Goal: Transaction & Acquisition: Obtain resource

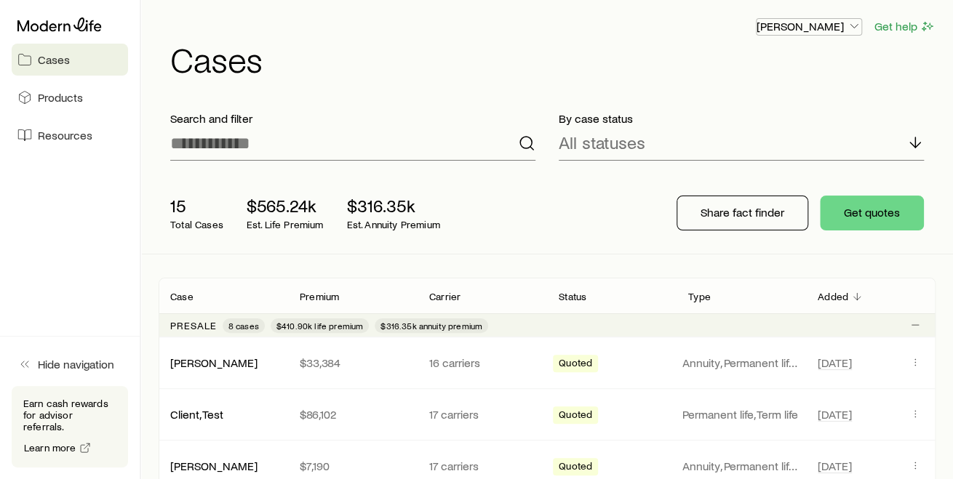
click at [852, 27] on icon "button" at bounding box center [853, 26] width 15 height 15
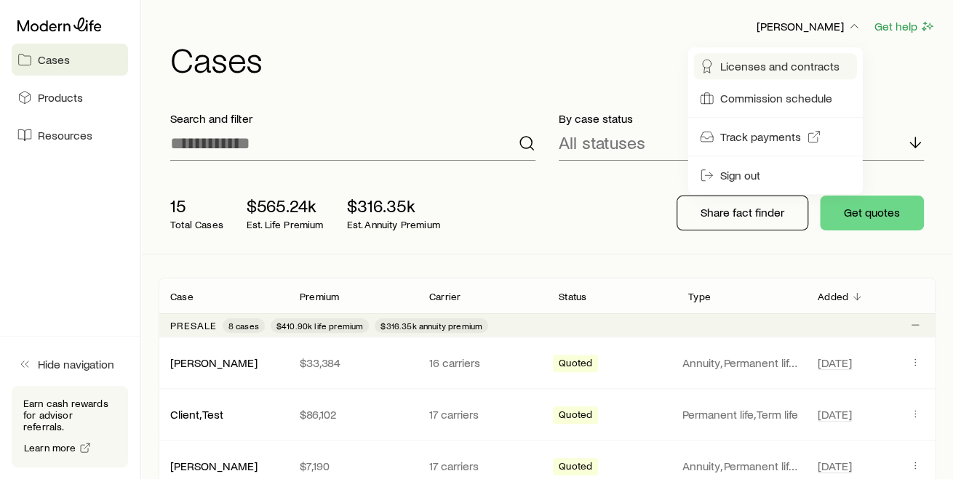
click at [800, 67] on span "Licenses and contracts" at bounding box center [779, 66] width 119 height 15
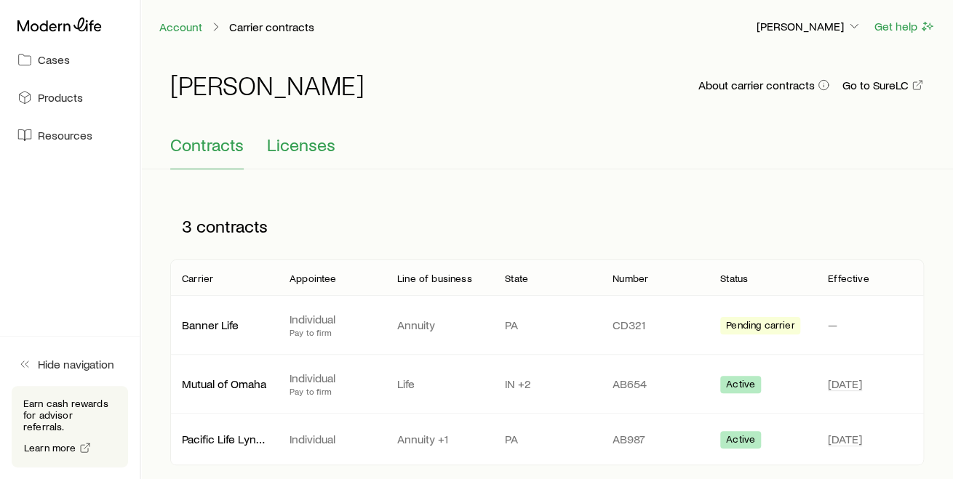
click at [308, 145] on span "Licenses" at bounding box center [301, 145] width 68 height 20
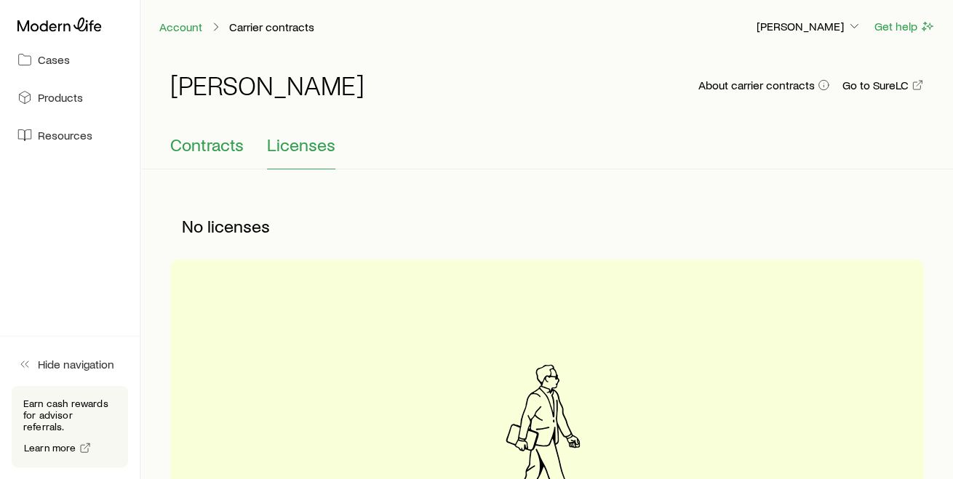
click at [218, 144] on span "Contracts" at bounding box center [206, 145] width 73 height 20
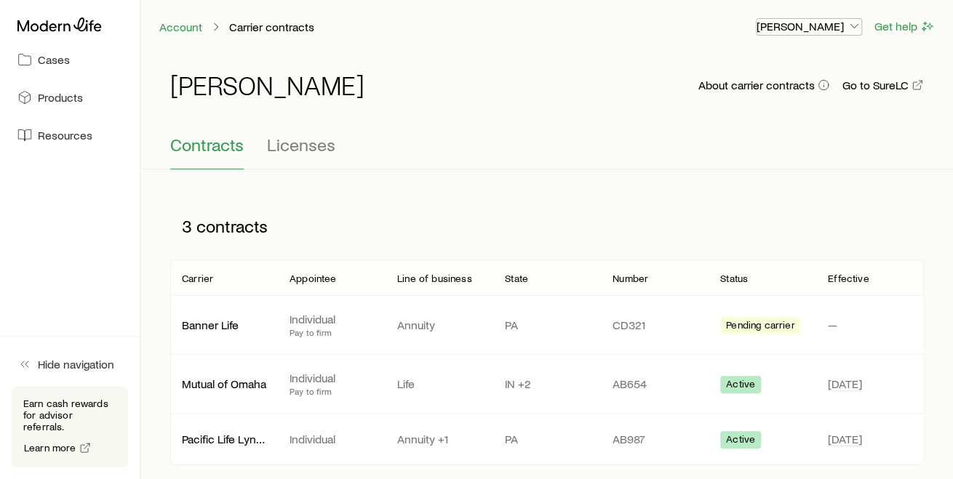
click at [854, 25] on icon "button" at bounding box center [853, 26] width 15 height 15
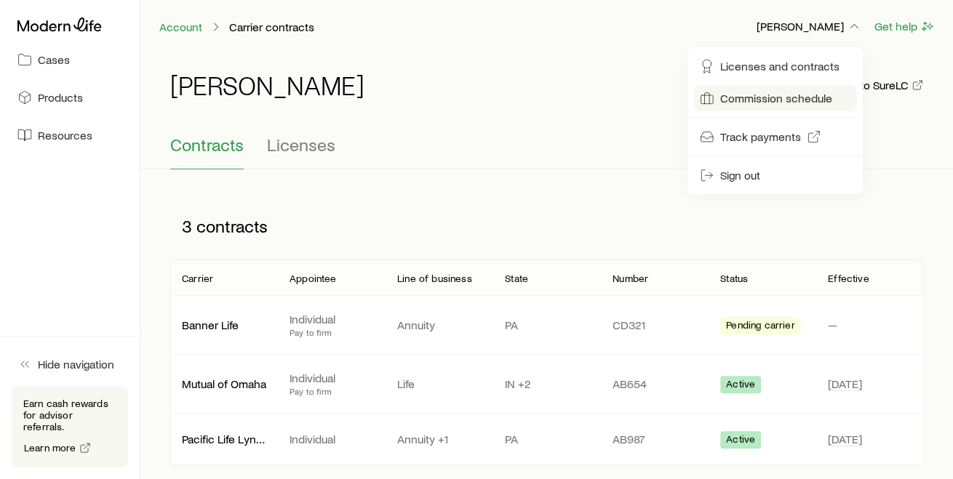
click at [760, 100] on span "Commission schedule" at bounding box center [776, 98] width 112 height 15
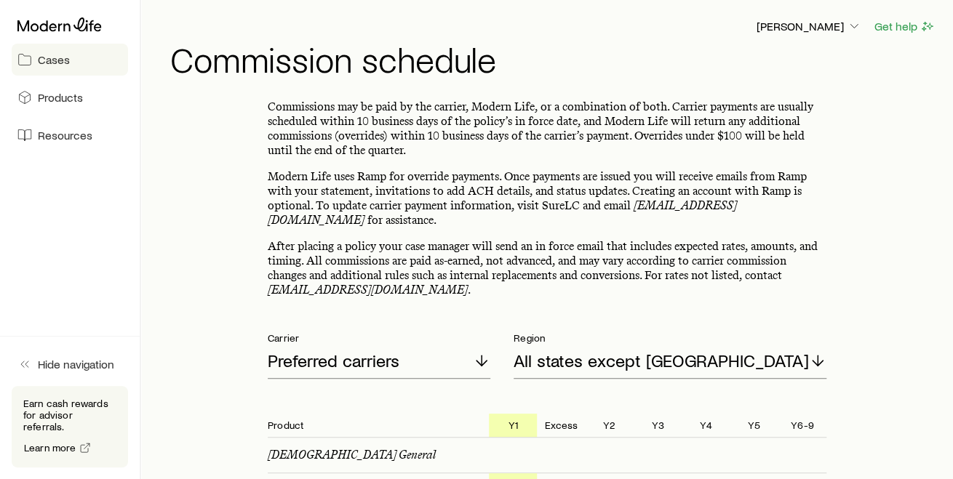
click at [62, 58] on span "Cases" at bounding box center [54, 59] width 32 height 15
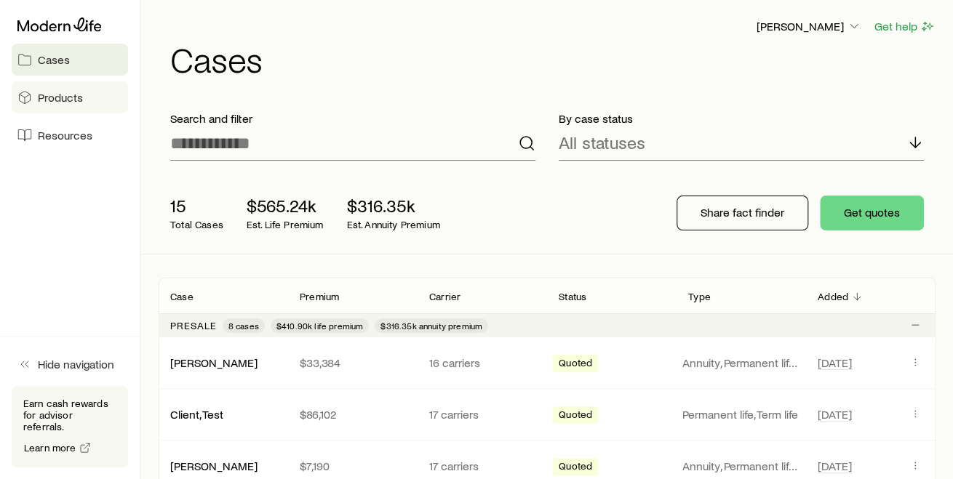
click at [61, 103] on span "Products" at bounding box center [60, 97] width 45 height 15
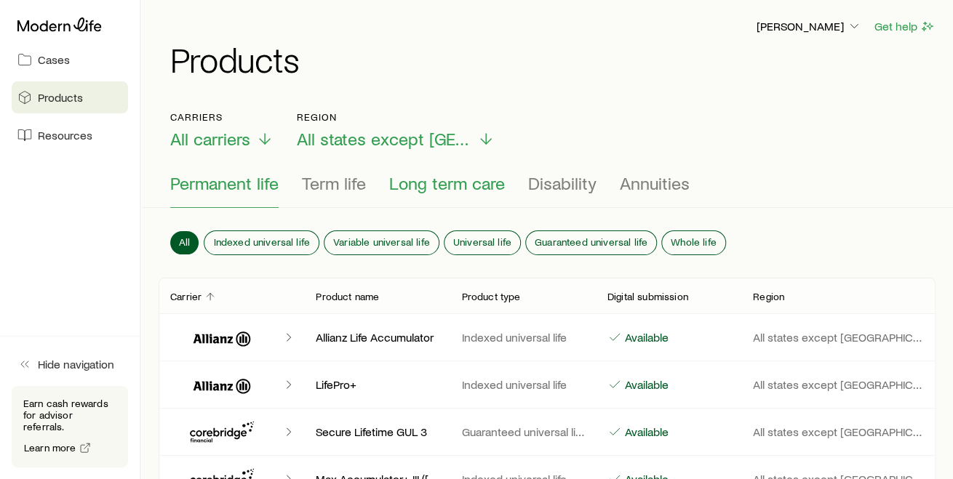
click at [428, 182] on span "Long term care" at bounding box center [447, 183] width 116 height 20
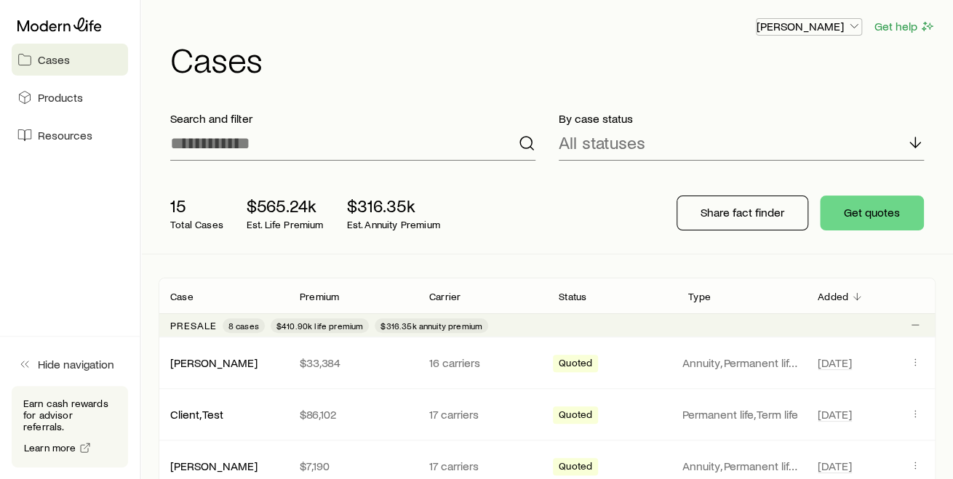
click at [858, 23] on icon "button" at bounding box center [853, 26] width 15 height 15
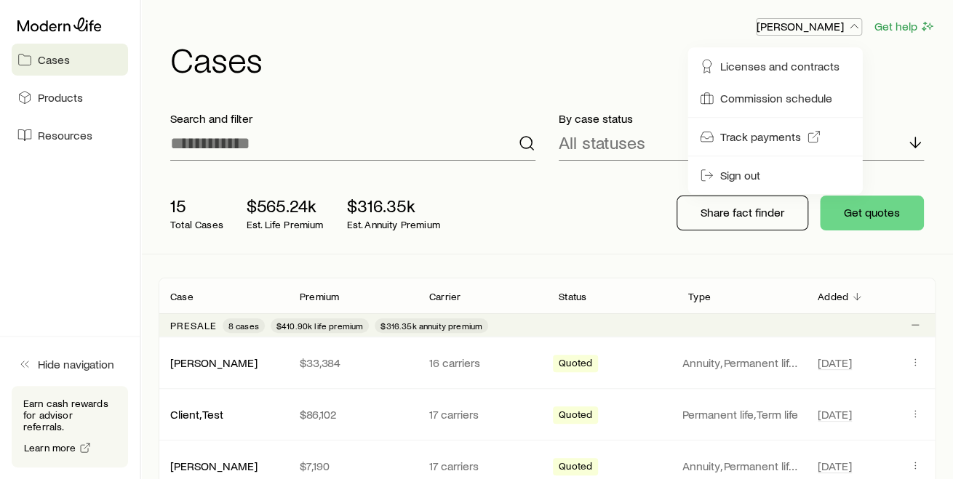
click at [858, 23] on icon "button" at bounding box center [853, 26] width 15 height 15
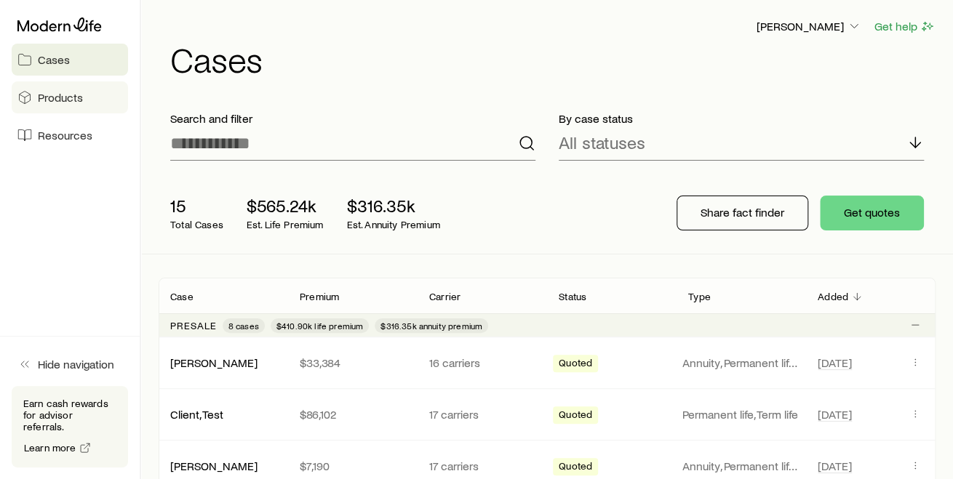
click at [54, 100] on span "Products" at bounding box center [60, 97] width 45 height 15
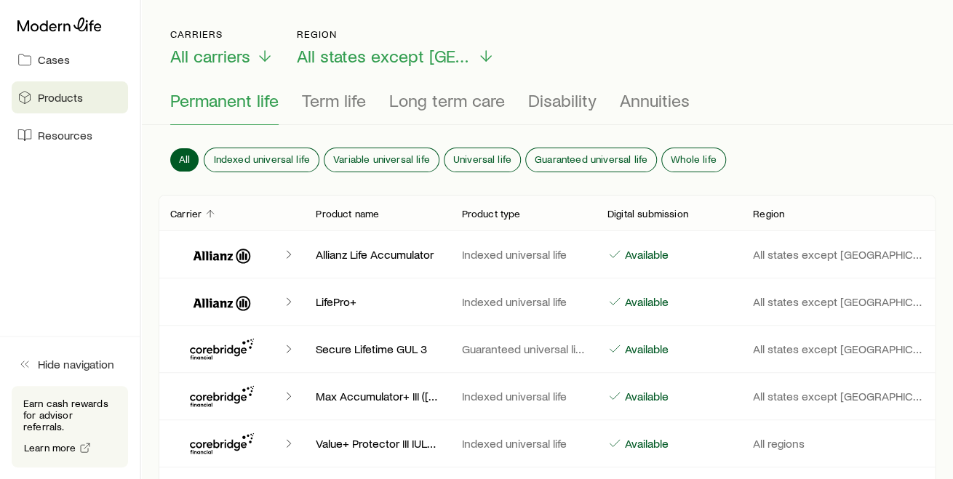
scroll to position [81, 0]
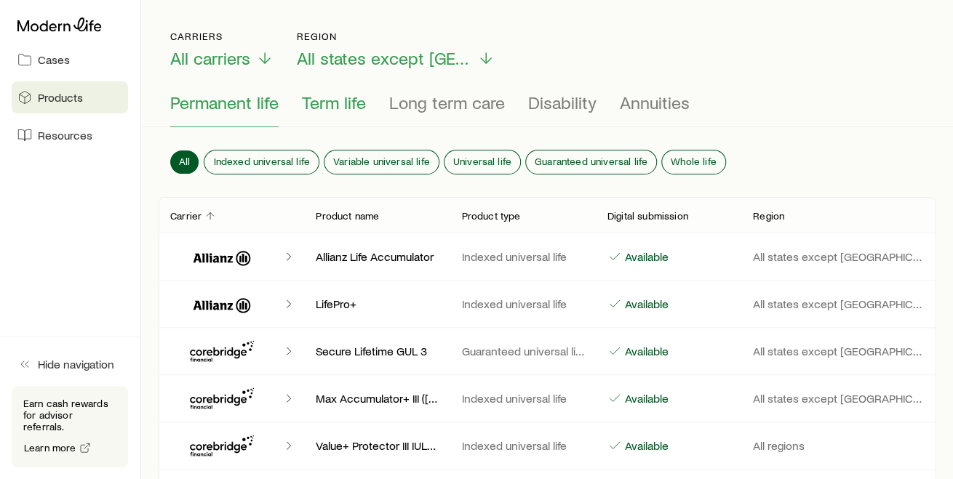
click at [344, 100] on span "Term life" at bounding box center [334, 102] width 64 height 20
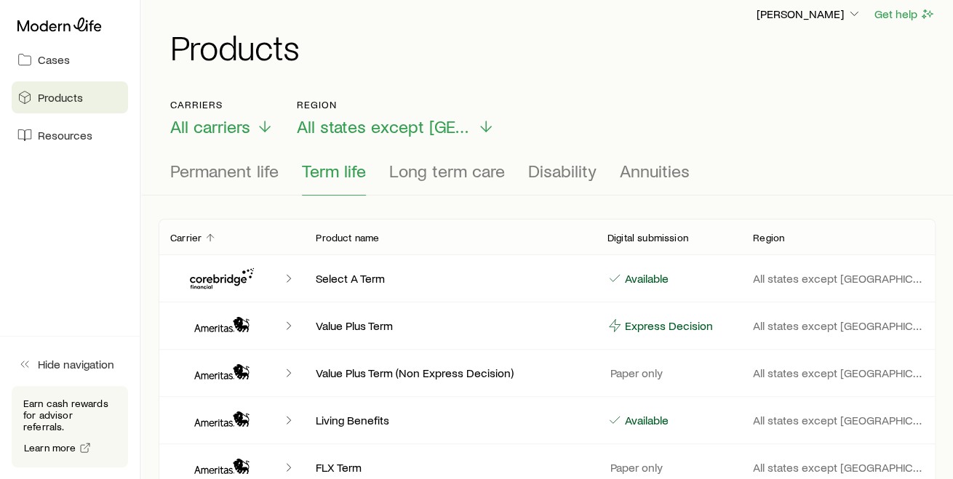
scroll to position [0, 0]
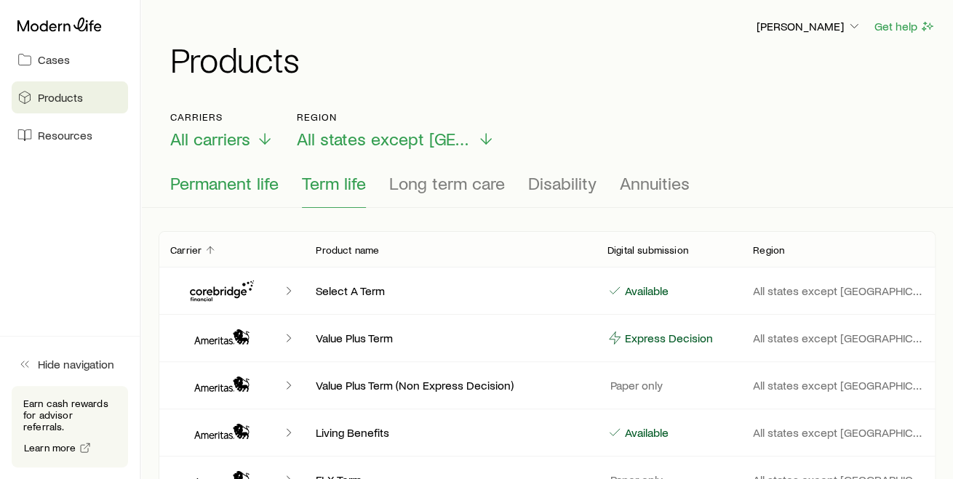
click at [185, 188] on span "Permanent life" at bounding box center [224, 183] width 108 height 20
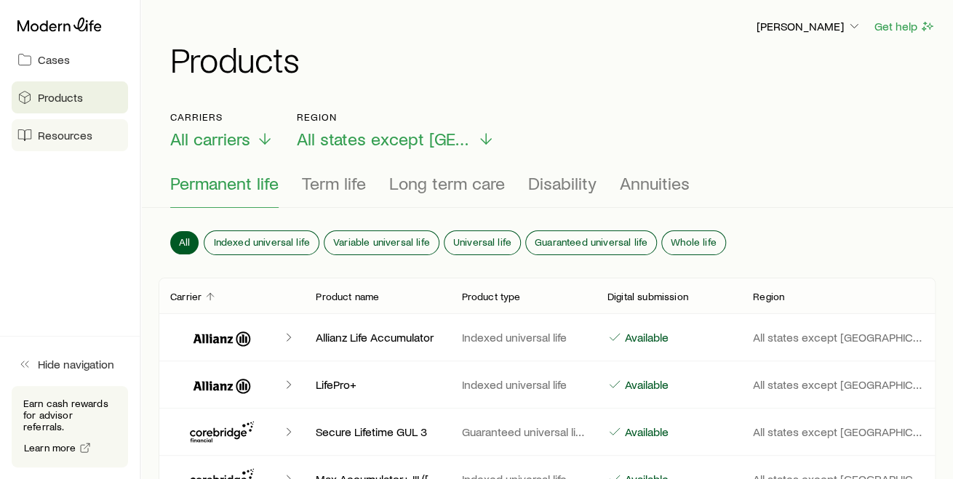
click at [81, 139] on span "Resources" at bounding box center [65, 135] width 55 height 15
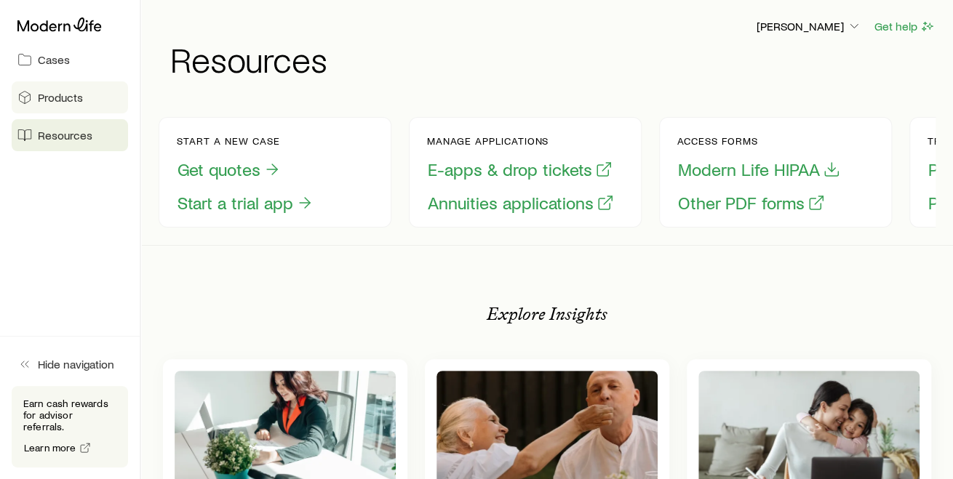
click at [54, 105] on link "Products" at bounding box center [70, 97] width 116 height 32
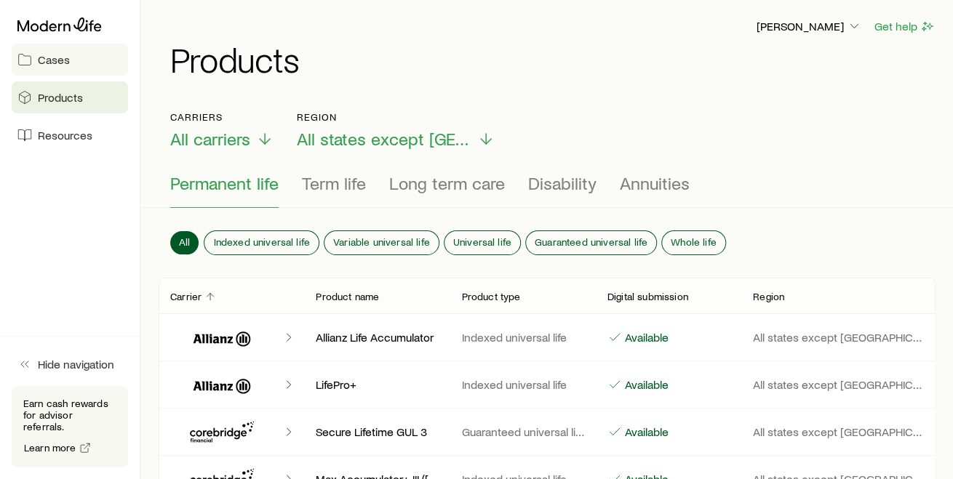
click at [49, 59] on span "Cases" at bounding box center [54, 59] width 32 height 15
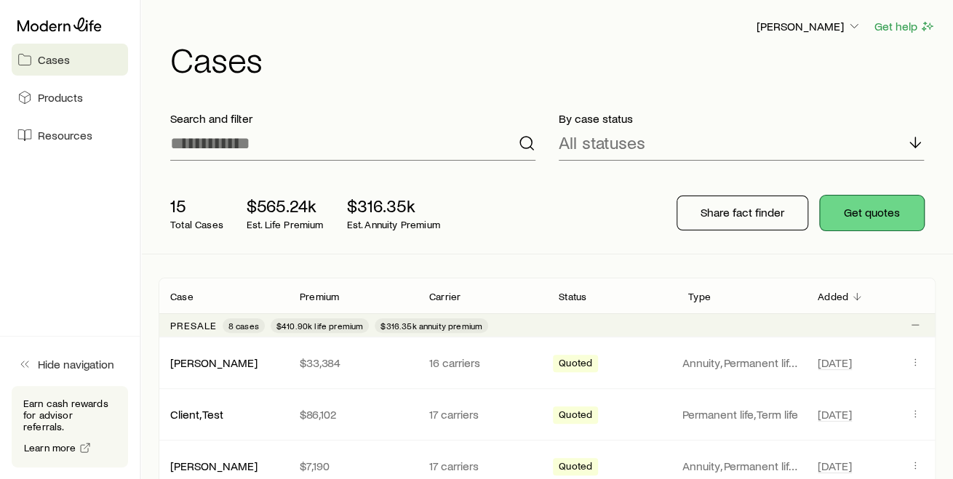
click at [902, 222] on button "Get quotes" at bounding box center [872, 213] width 104 height 35
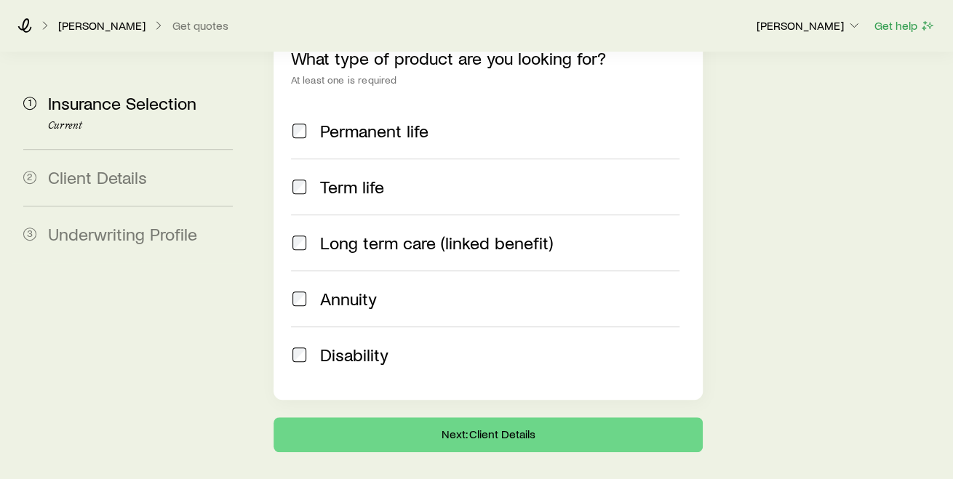
scroll to position [242, 0]
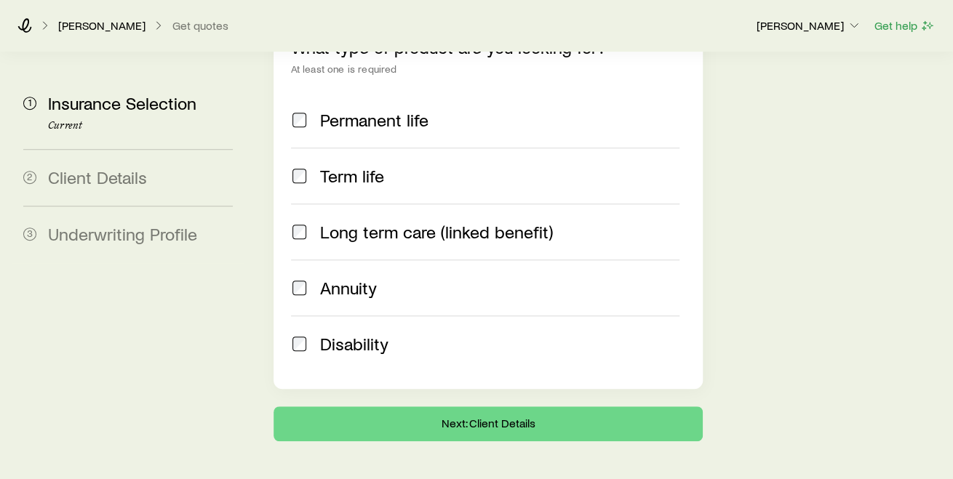
click at [337, 184] on div "Term life" at bounding box center [485, 176] width 389 height 20
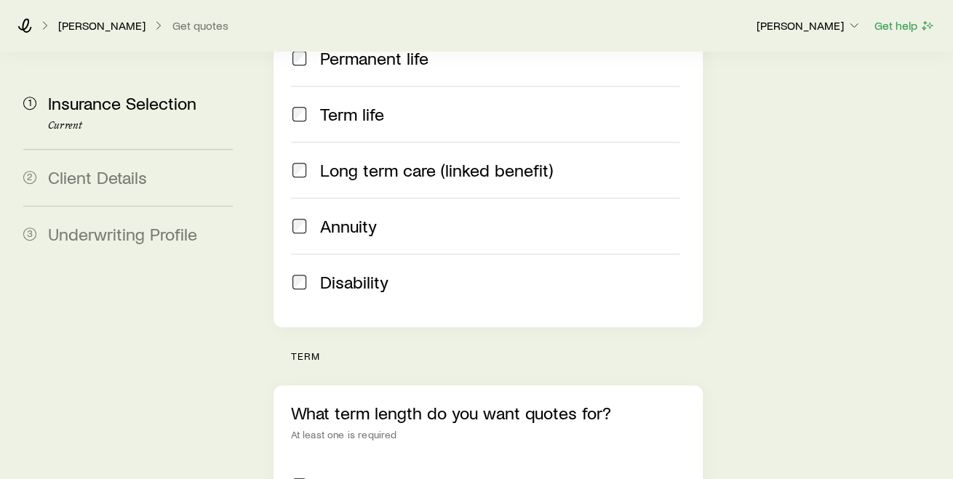
scroll to position [161, 0]
